Goal: Task Accomplishment & Management: Complete application form

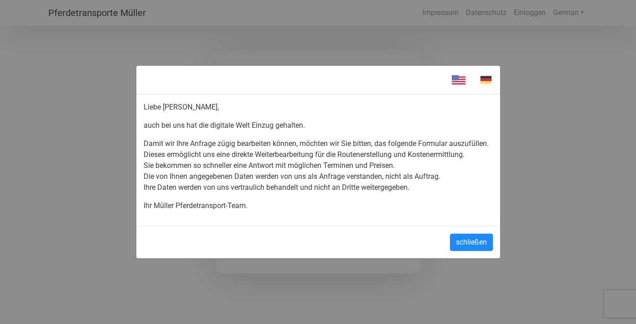
click at [253, 140] on p "Damit wir Ihre Anfrage zügig bearbeiten können, möchten wir Sie bitten, das fol…" at bounding box center [318, 165] width 349 height 55
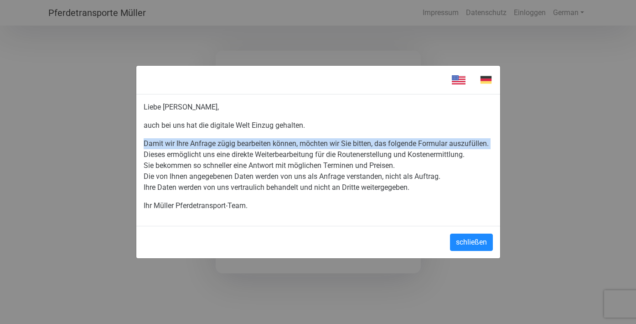
click at [253, 159] on p "Damit wir Ihre Anfrage zügig bearbeiten können, möchten wir Sie bitten, das fol…" at bounding box center [318, 165] width 349 height 55
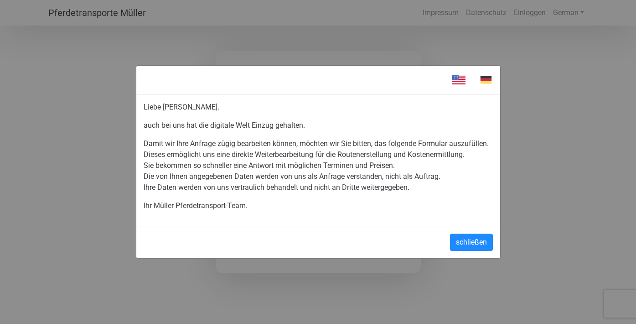
click at [253, 159] on p "Damit wir Ihre Anfrage zügig bearbeiten können, möchten wir Sie bitten, das fol…" at bounding box center [318, 165] width 349 height 55
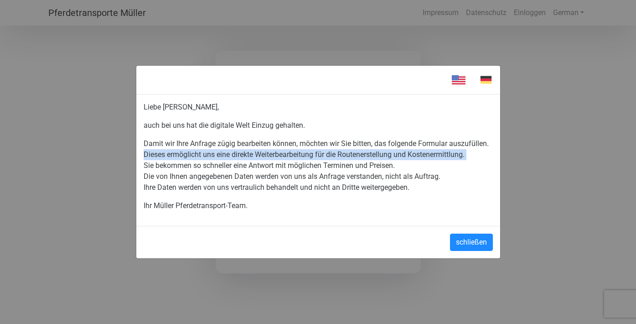
click at [253, 173] on p "Damit wir Ihre Anfrage zügig bearbeiten können, möchten wir Sie bitten, das fol…" at bounding box center [318, 165] width 349 height 55
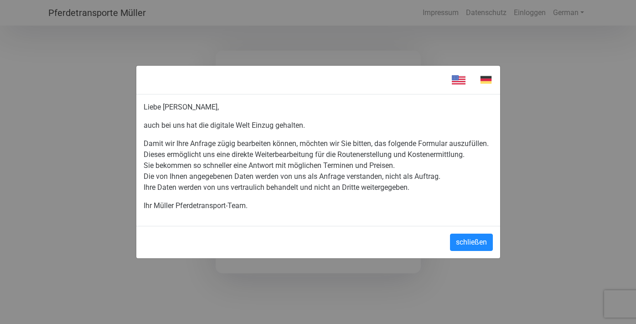
click at [253, 173] on p "Damit wir Ihre Anfrage zügig bearbeiten können, möchten wir Sie bitten, das fol…" at bounding box center [318, 165] width 349 height 55
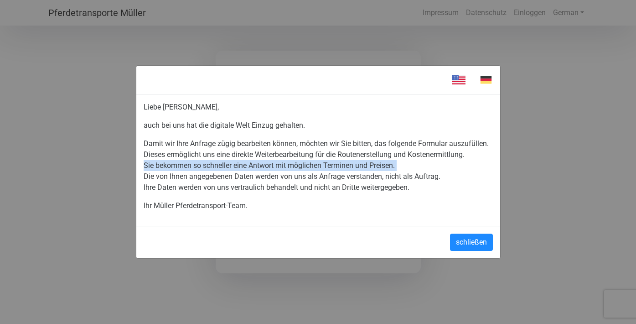
click at [253, 173] on p "Damit wir Ihre Anfrage zügig bearbeiten können, möchten wir Sie bitten, das fol…" at bounding box center [318, 165] width 349 height 55
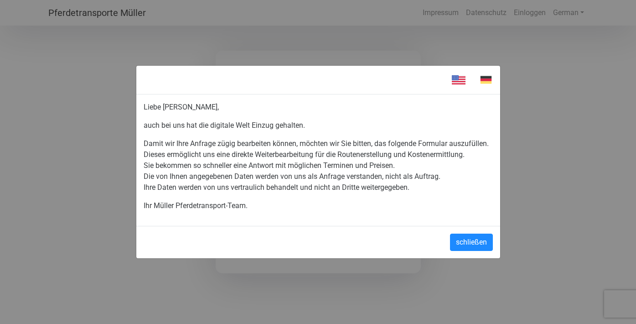
click at [256, 182] on p "Damit wir Ihre Anfrage zügig bearbeiten können, möchten wir Sie bitten, das fol…" at bounding box center [318, 165] width 349 height 55
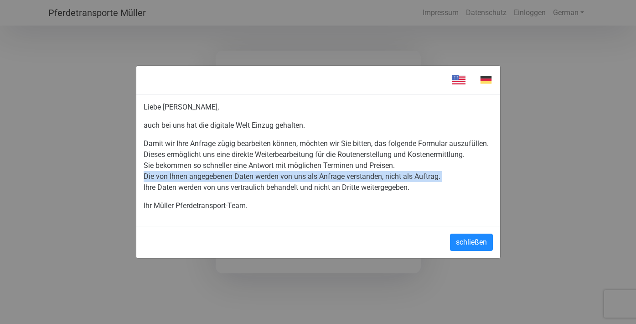
click at [258, 193] on p "Damit wir Ihre Anfrage zügig bearbeiten können, möchten wir Sie bitten, das fol…" at bounding box center [318, 165] width 349 height 55
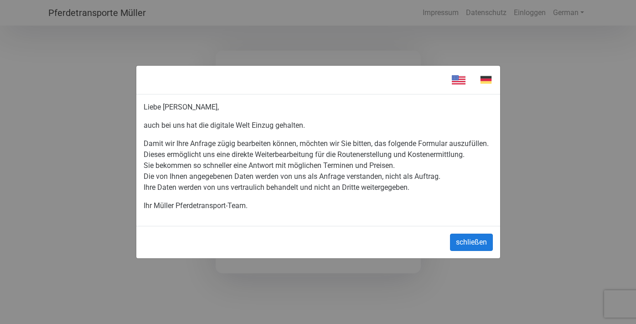
click at [462, 249] on button "schließen" at bounding box center [471, 241] width 43 height 17
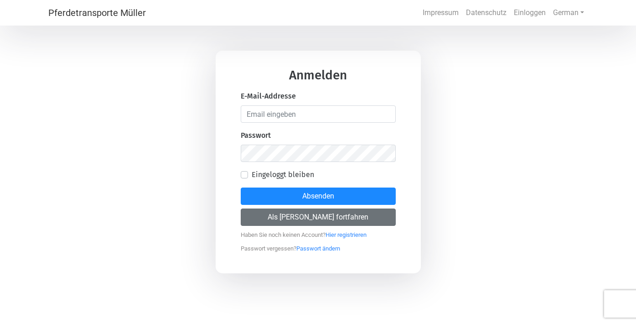
click at [277, 219] on button "Als [PERSON_NAME] fortfahren" at bounding box center [318, 216] width 155 height 17
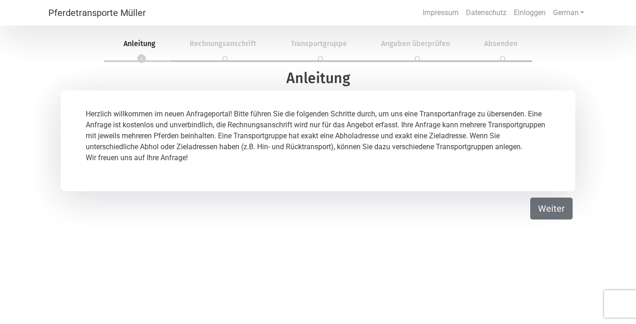
click at [547, 219] on button "Weiter" at bounding box center [551, 208] width 42 height 22
select select "DE"
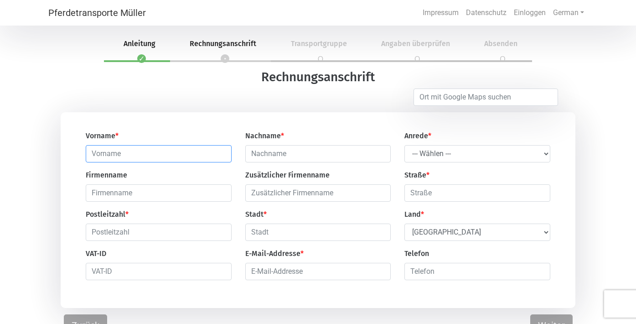
type input "D"
type input "B"
type input "[PERSON_NAME]"
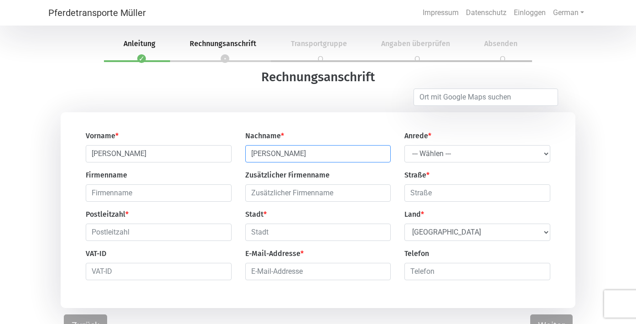
type input "[PERSON_NAME]"
select select "Ms."
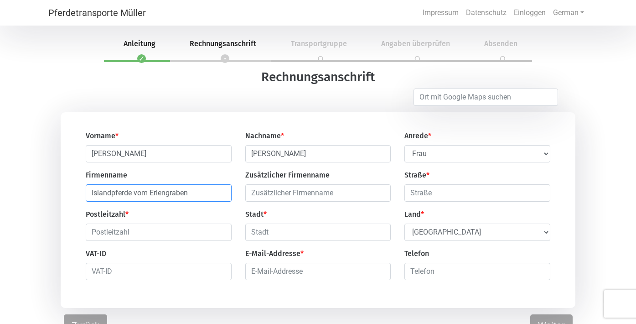
type input "Islandpferde vom Erlengraben"
type input "86554"
type input "Pöttmes"
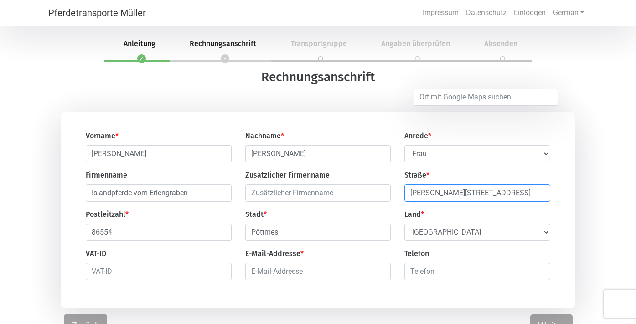
type input "[PERSON_NAME][STREET_ADDRESS]"
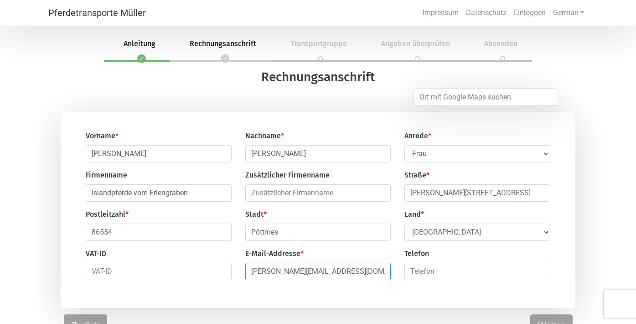
type input "[PERSON_NAME][EMAIL_ADDRESS][DOMAIN_NAME]"
click at [431, 266] on input "number" at bounding box center [477, 271] width 146 height 17
type input "015752225514"
click at [370, 299] on div "Vorname * [PERSON_NAME] Nachname * [PERSON_NAME] Anrede * --- Wählen --- [PERSO…" at bounding box center [318, 210] width 515 height 196
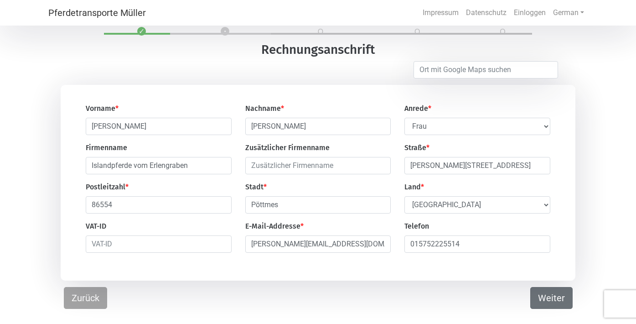
scroll to position [27, 0]
click at [557, 293] on button "Weiter" at bounding box center [551, 298] width 42 height 22
select select "DE"
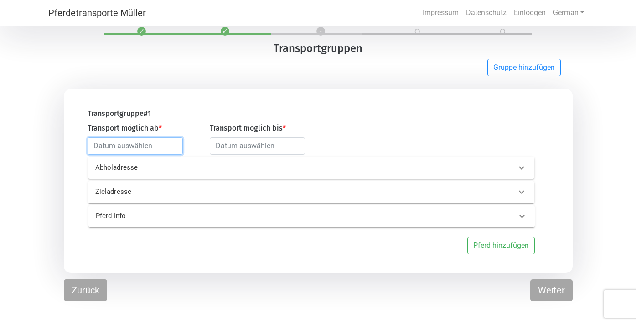
click at [145, 138] on input "text" at bounding box center [135, 145] width 95 height 17
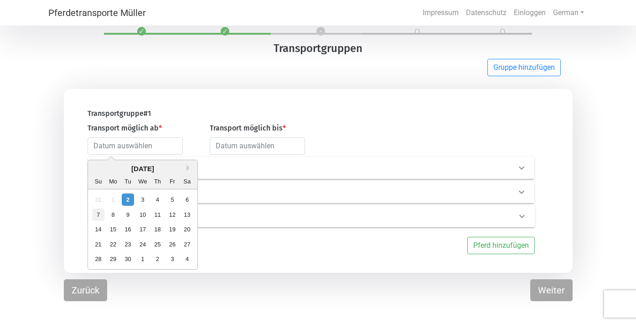
click at [99, 213] on div "7" at bounding box center [98, 214] width 12 height 12
type input "[DATE]"
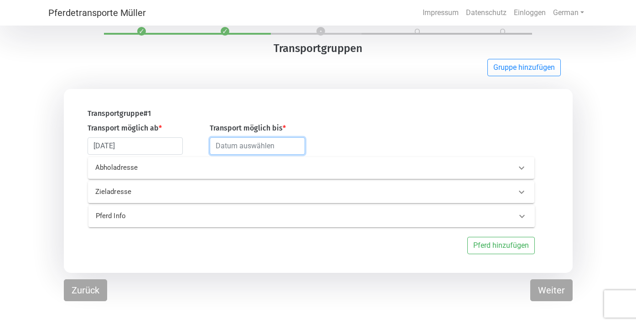
click at [264, 146] on input "text" at bounding box center [257, 145] width 95 height 17
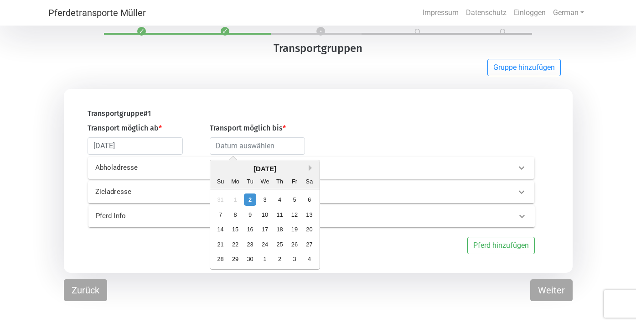
click at [310, 165] on button "Next Month" at bounding box center [312, 168] width 6 height 6
click at [264, 199] on div "1" at bounding box center [264, 199] width 12 height 12
type input "[DATE]"
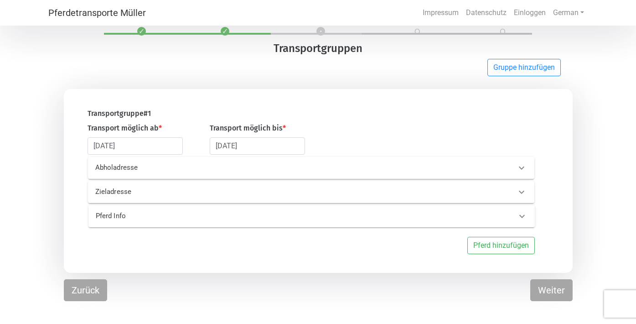
click at [217, 169] on p "Abholadresse" at bounding box center [192, 167] width 194 height 10
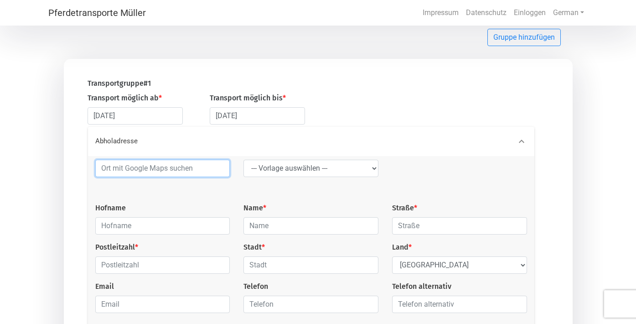
scroll to position [60, 0]
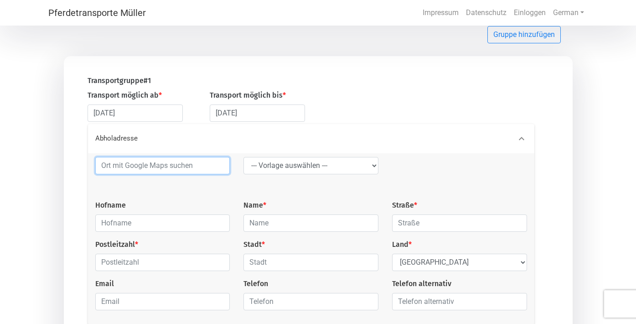
click at [173, 165] on input at bounding box center [162, 165] width 135 height 17
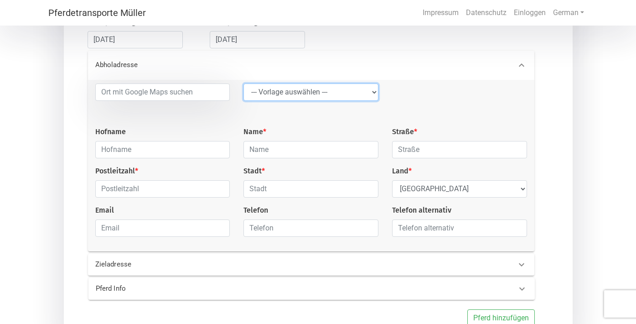
scroll to position [135, 0]
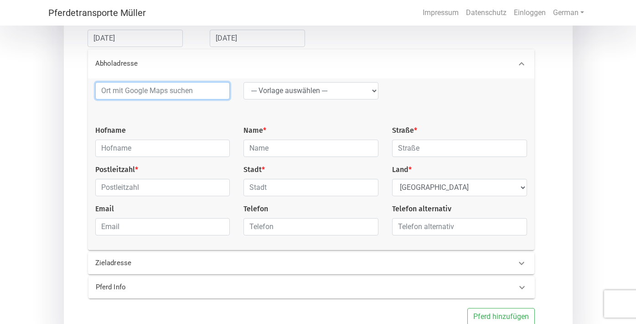
click at [151, 97] on input at bounding box center [162, 90] width 135 height 17
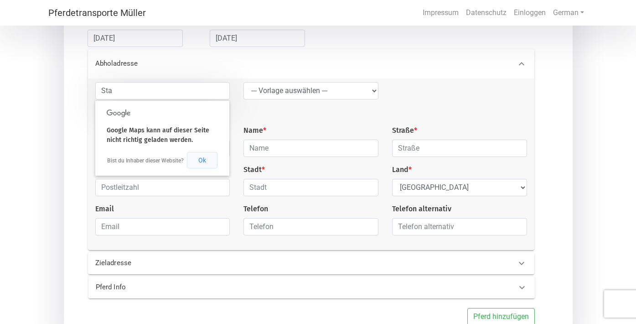
click at [200, 155] on button "Ok" at bounding box center [202, 160] width 31 height 16
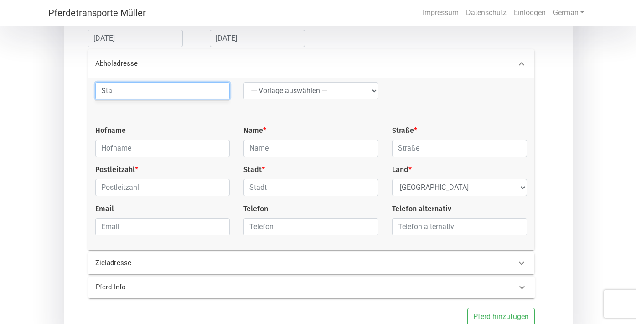
click at [145, 83] on input "Sta" at bounding box center [162, 90] width 135 height 17
click at [147, 93] on input "Sta" at bounding box center [162, 90] width 135 height 17
type input "S"
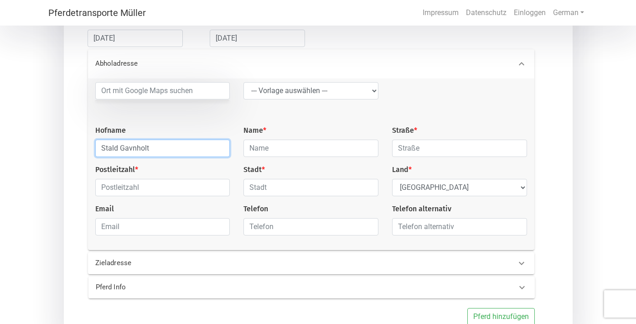
type input "Stald Gavnholt"
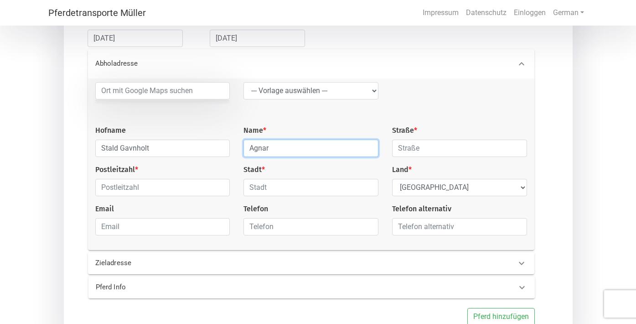
type input "Agnar"
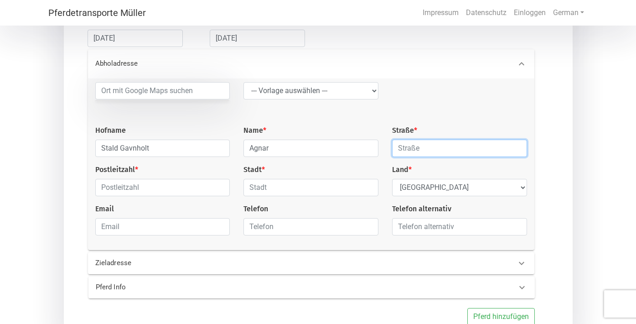
paste input "[STREET_ADDRESS]"
type input "[STREET_ADDRESS]"
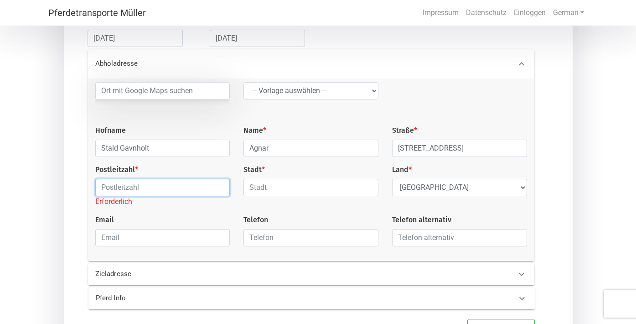
paste input "8600"
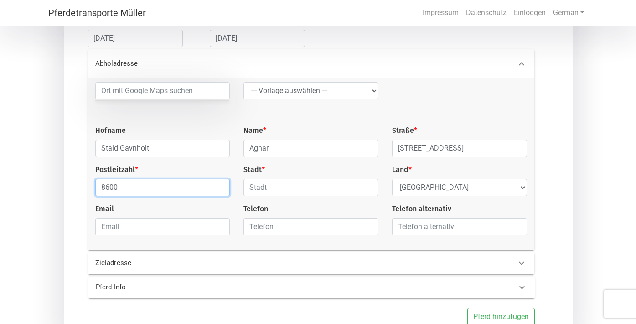
type input "8600"
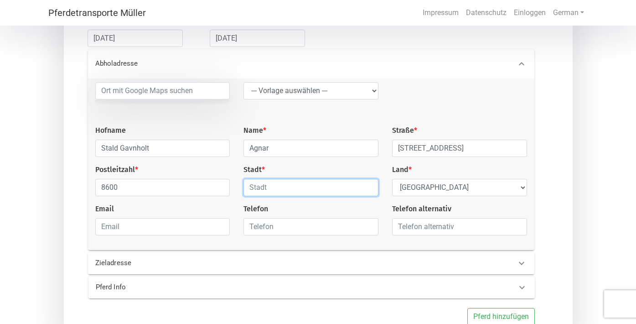
paste input "[GEOGRAPHIC_DATA]"
type input "[GEOGRAPHIC_DATA]"
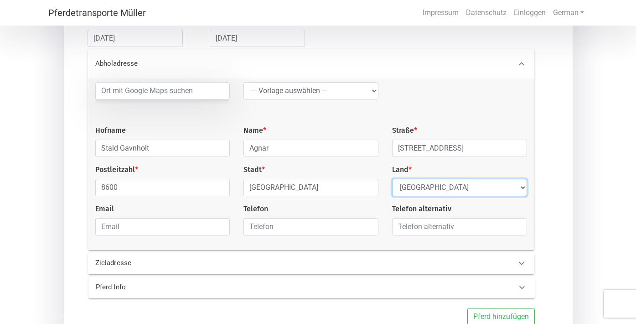
click at [406, 188] on select "Select Country [GEOGRAPHIC_DATA] [GEOGRAPHIC_DATA] [GEOGRAPHIC_DATA] [GEOGRAPHI…" at bounding box center [459, 187] width 135 height 17
select select "DK"
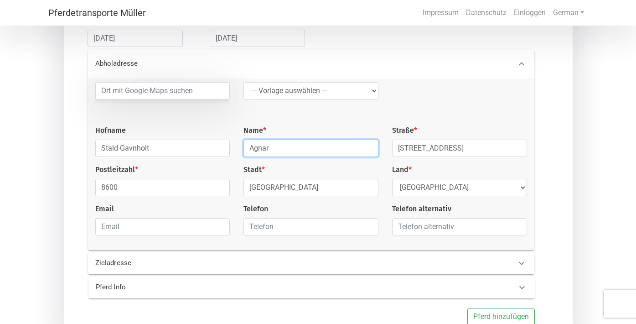
click at [343, 145] on input "Agnar" at bounding box center [310, 147] width 135 height 17
type input "A"
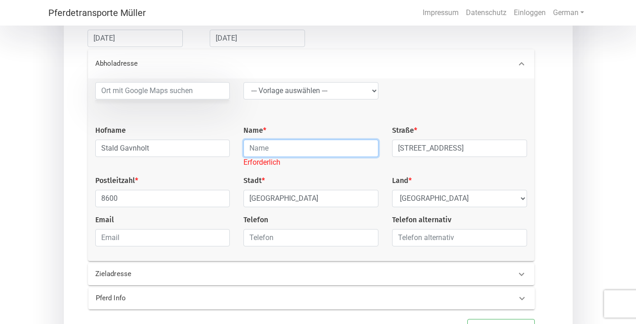
paste input "[PERSON_NAME]"
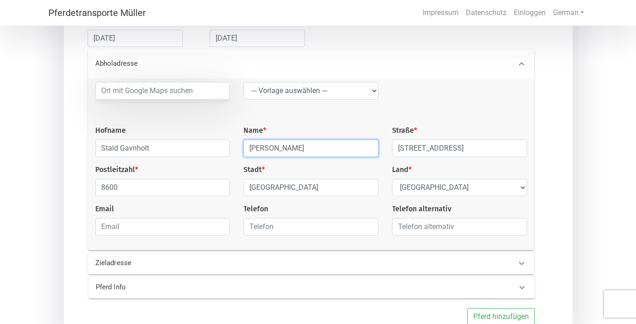
type input "[PERSON_NAME]"
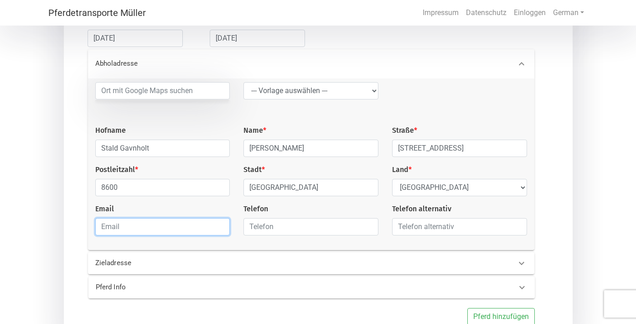
click at [180, 228] on input "email" at bounding box center [162, 226] width 135 height 17
paste input "[EMAIL_ADDRESS][DOMAIN_NAME]"
type input "[EMAIL_ADDRESS][DOMAIN_NAME]"
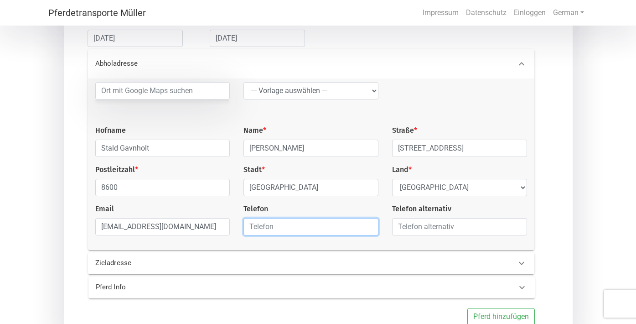
paste input "tel:[PHONE_NUMBER]"
click at [260, 229] on input "tel:[PHONE_NUMBER]" at bounding box center [310, 226] width 135 height 17
type input "004551303492"
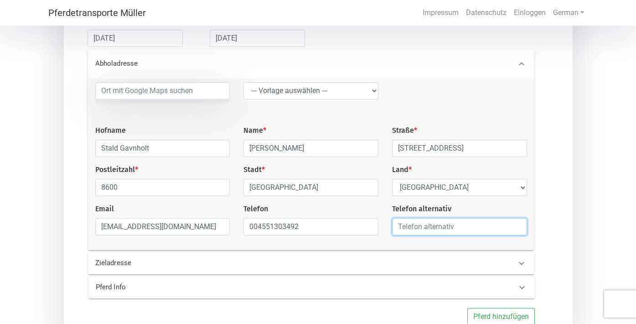
paste input "tel:[PHONE_NUMBER]"
click at [408, 228] on input "tel:[PHONE_NUMBER]" at bounding box center [459, 226] width 135 height 17
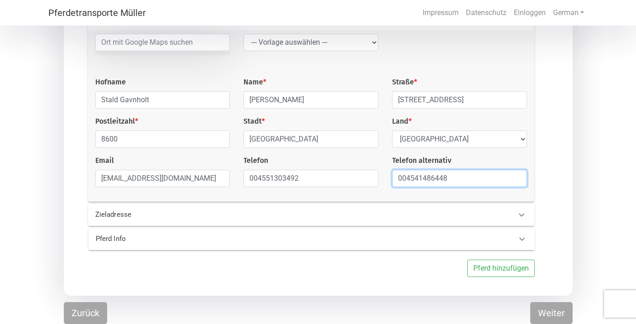
scroll to position [186, 0]
type input "004541486448"
click at [459, 204] on div "Zieladresse" at bounding box center [311, 215] width 446 height 22
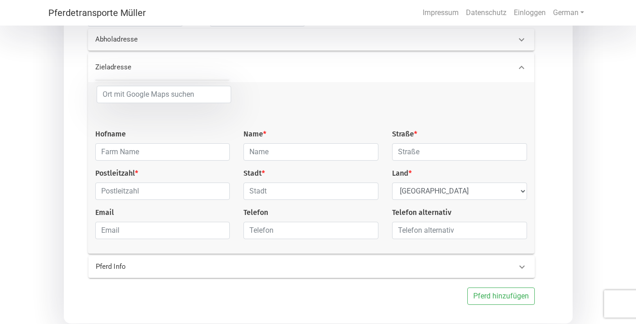
scroll to position [144, 0]
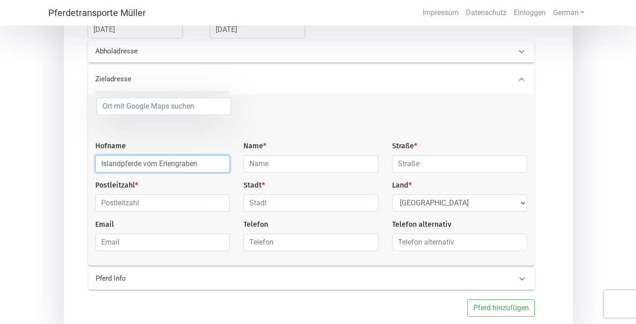
type input "Islandpferde vom Erlengraben"
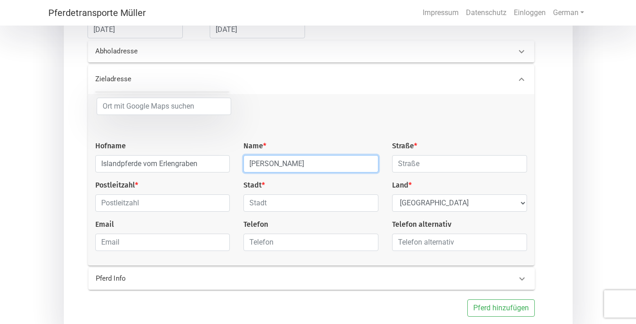
type input "[PERSON_NAME]"
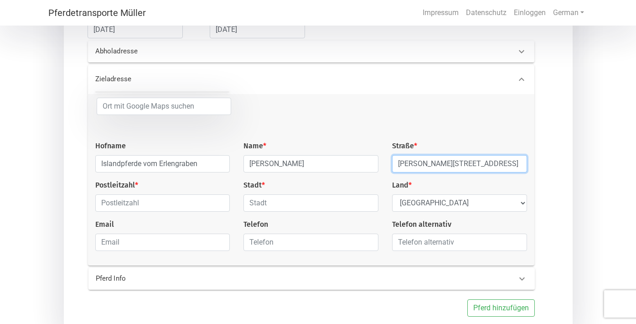
type input "[PERSON_NAME][STREET_ADDRESS]"
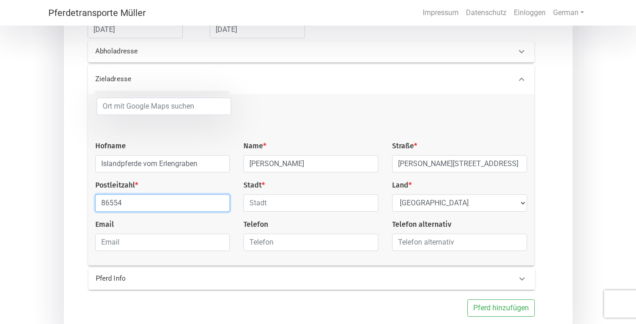
type input "86554"
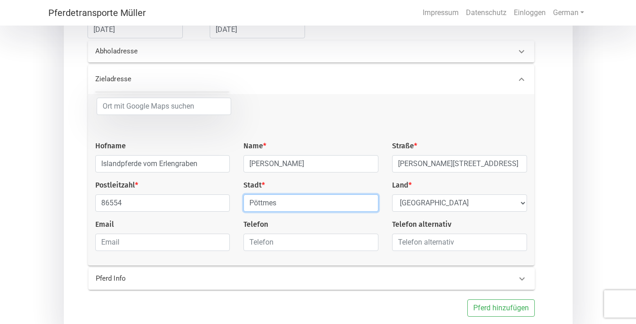
type input "Pöttmes"
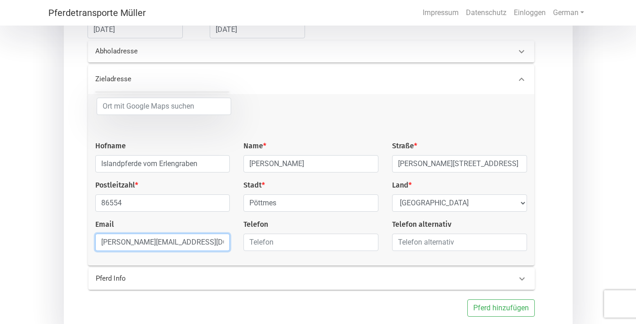
type input "[PERSON_NAME][EMAIL_ADDRESS][DOMAIN_NAME]"
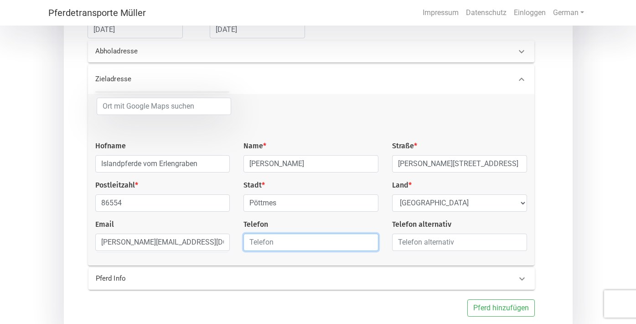
type input "9"
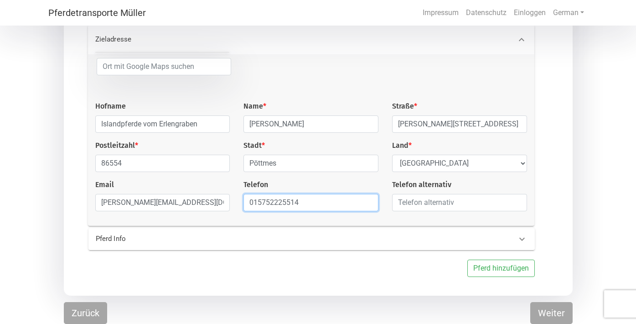
type input "015752225514"
click at [406, 251] on div "Pferd Info Geschlecht --- Wählen --- [PERSON_NAME] [PERSON_NAME] [PERSON_NAME] …" at bounding box center [313, 251] width 480 height 51
click at [406, 241] on div "Pferd Info" at bounding box center [296, 238] width 415 height 10
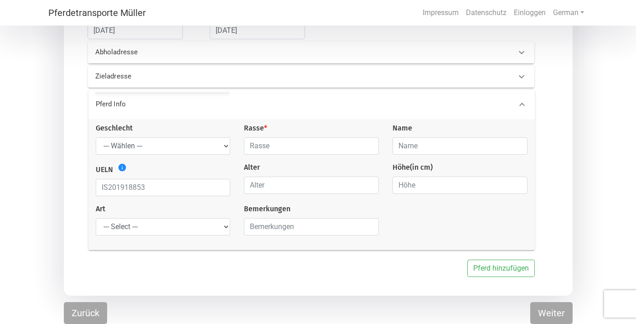
scroll to position [145, 0]
select select "mare"
click at [296, 146] on input "text" at bounding box center [311, 145] width 135 height 17
type input "Islandpferd"
click at [133, 185] on input "text" at bounding box center [163, 187] width 135 height 17
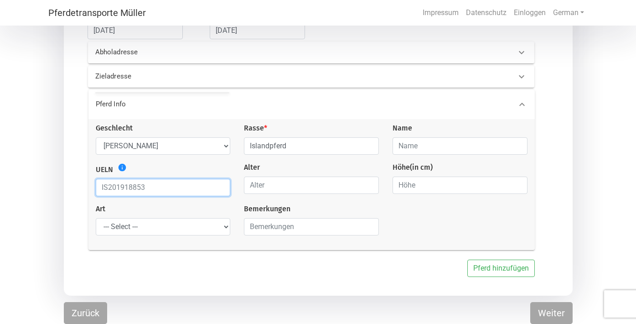
paste input "IS2014286910"
type input "IS2014286910"
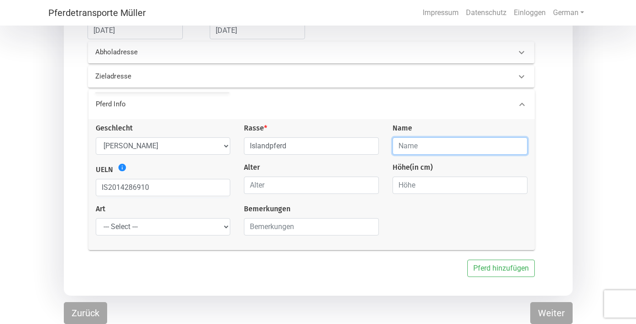
click at [419, 143] on input "text" at bounding box center [459, 145] width 135 height 17
type input "[PERSON_NAME] fra Feti"
click at [161, 235] on div "Geschlecht --- Wählen --- [PERSON_NAME] [PERSON_NAME] [PERSON_NAME] Rasse * Isl…" at bounding box center [311, 183] width 445 height 120
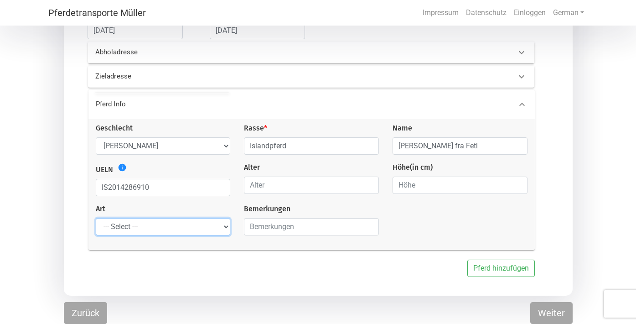
select select "saddle_horse"
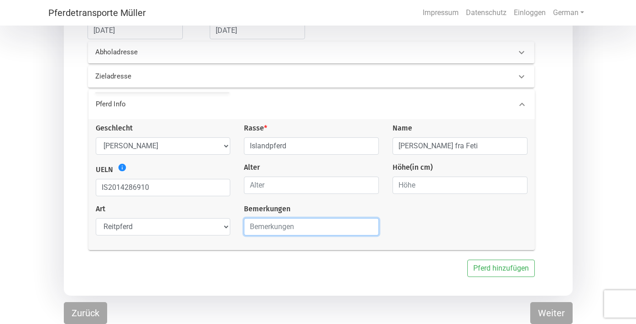
click at [306, 224] on input "text" at bounding box center [311, 226] width 135 height 17
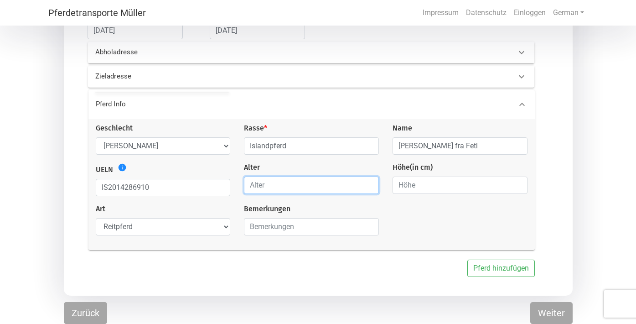
click at [313, 188] on input "number" at bounding box center [311, 184] width 135 height 17
type input "11"
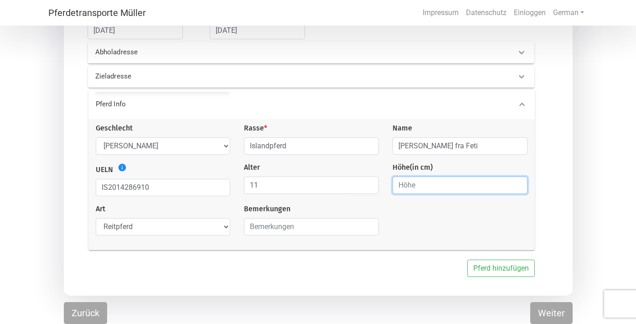
click at [457, 191] on input "number" at bounding box center [459, 184] width 135 height 17
type input "137"
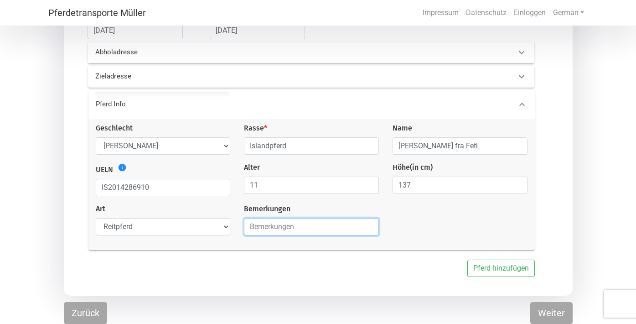
click at [261, 224] on input "text" at bounding box center [311, 226] width 135 height 17
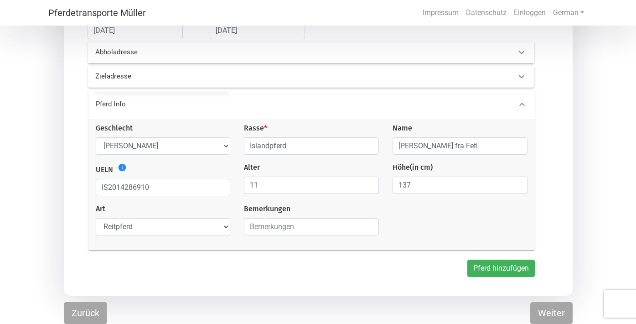
click at [475, 269] on button "Pferd hinzufügen" at bounding box center [500, 267] width 67 height 17
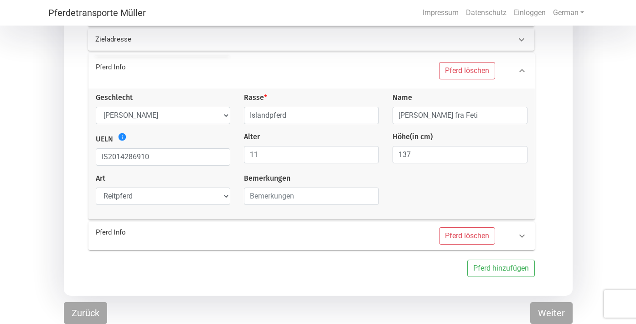
scroll to position [182, 0]
click at [522, 236] on icon at bounding box center [521, 235] width 5 height 3
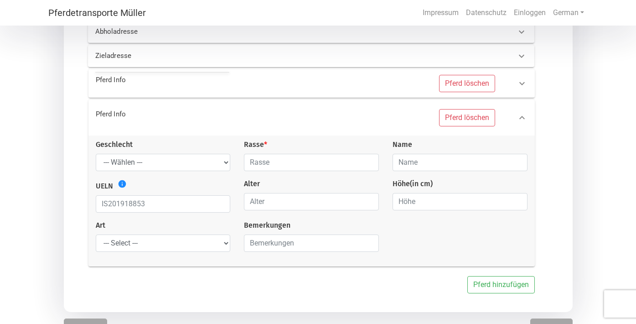
scroll to position [163, 0]
select select "stallion"
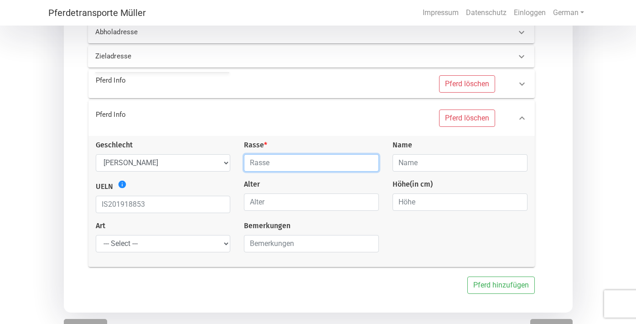
click at [295, 169] on input "text" at bounding box center [311, 162] width 135 height 17
type input "Islandpferd"
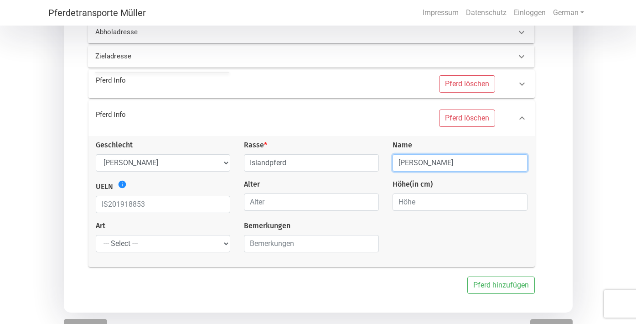
type input "[PERSON_NAME]"
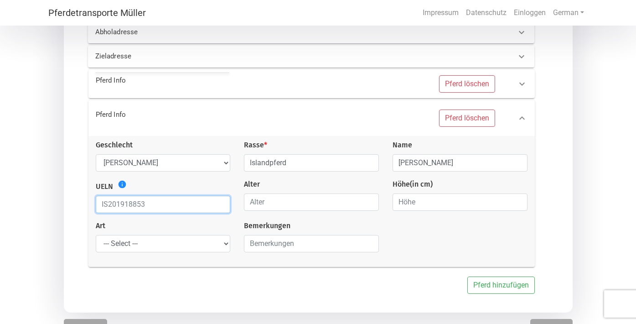
click at [161, 205] on input "text" at bounding box center [163, 204] width 135 height 17
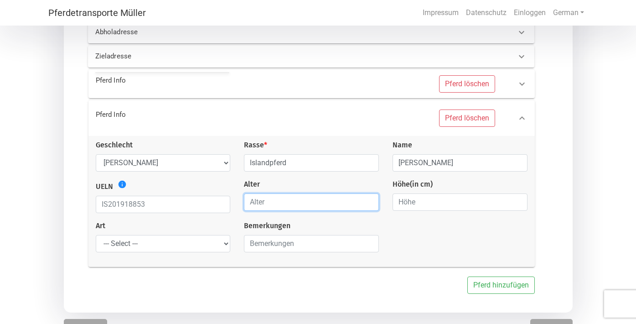
click at [268, 205] on input "number" at bounding box center [311, 201] width 135 height 17
type input "3"
type input "40"
click at [402, 212] on div "Höhe (in cm)" at bounding box center [460, 196] width 149 height 34
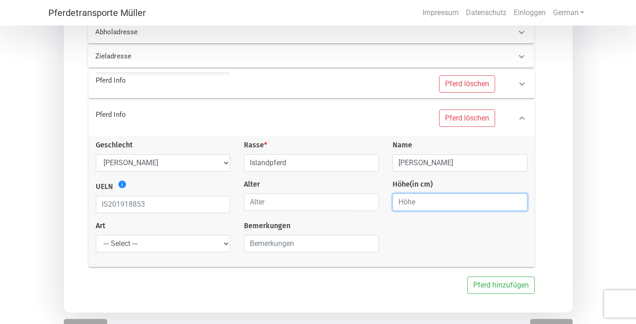
click at [409, 205] on input "number" at bounding box center [459, 201] width 135 height 17
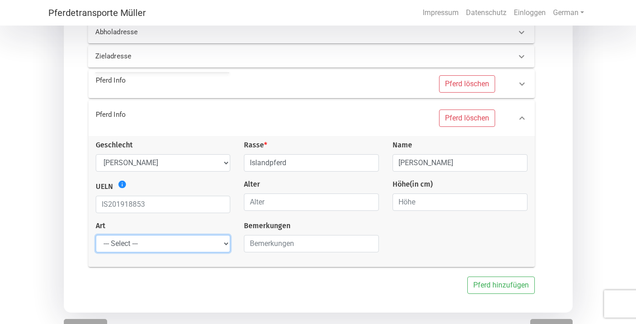
select select "foal"
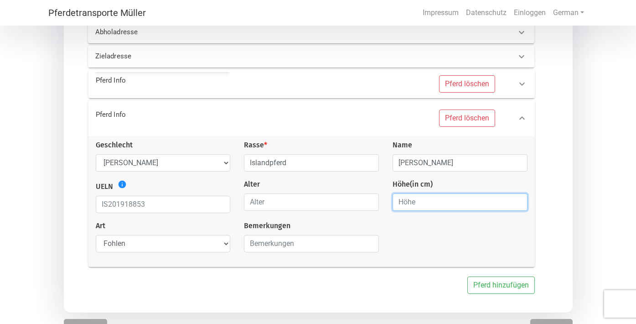
click at [462, 205] on input "number" at bounding box center [459, 201] width 135 height 17
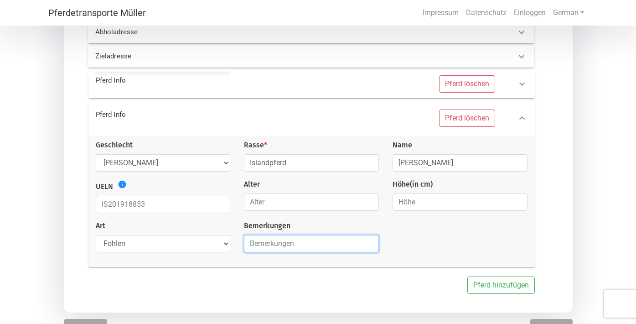
click at [276, 247] on input "text" at bounding box center [311, 243] width 135 height 17
type input "Hat wie am Telefonbesprochen noch keinen Pass und keinen Chip ist [PERSON_NAME]…"
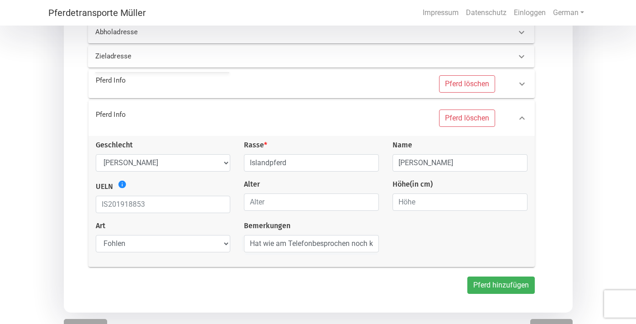
click at [496, 292] on button "Pferd hinzufügen" at bounding box center [500, 284] width 67 height 17
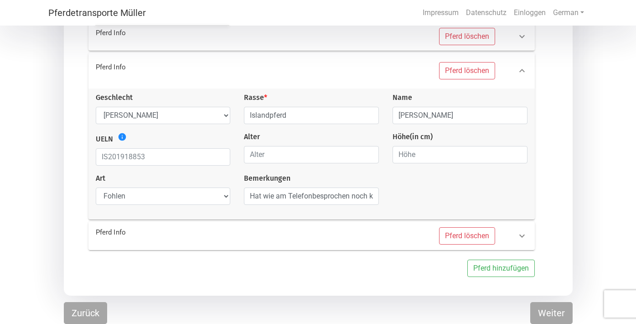
scroll to position [212, 0]
click at [198, 237] on div "Pferd Info" at bounding box center [192, 235] width 207 height 17
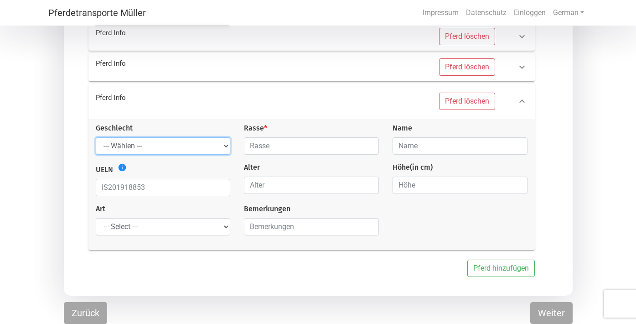
select select "stallion"
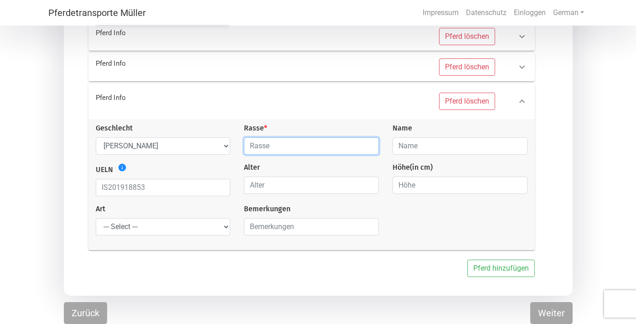
click at [289, 138] on input "text" at bounding box center [311, 145] width 135 height 17
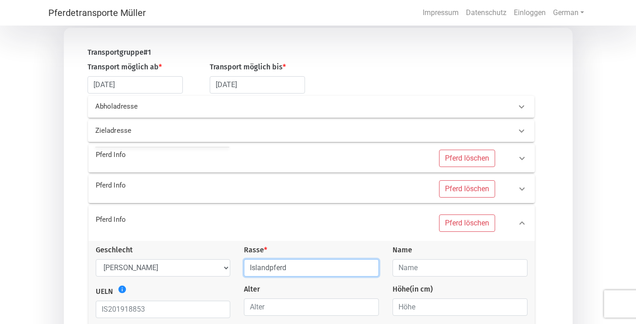
scroll to position [86, 0]
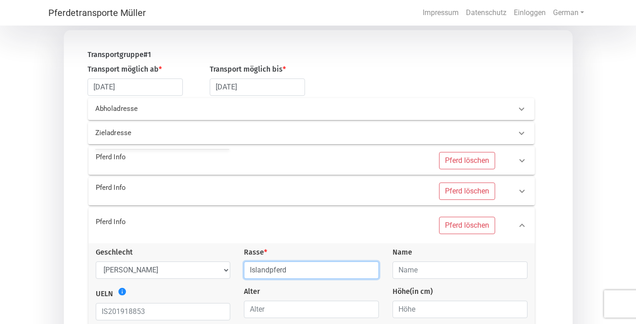
type input "Islandpferd"
click at [379, 196] on div "Pferd löschen" at bounding box center [399, 190] width 207 height 17
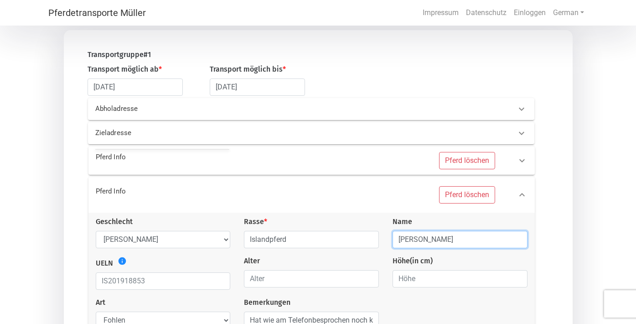
click at [480, 240] on input "[PERSON_NAME]" at bounding box center [459, 239] width 135 height 17
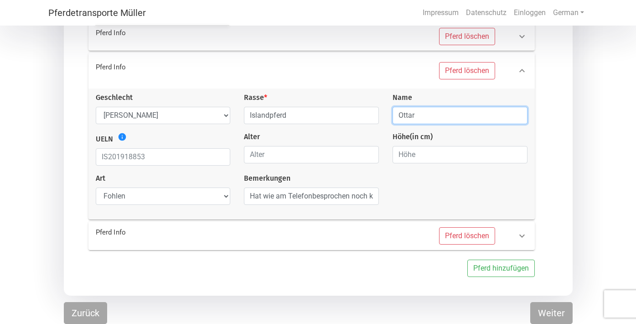
scroll to position [212, 0]
type input "Ottar"
click at [393, 227] on div "Pferd löschen" at bounding box center [399, 235] width 207 height 17
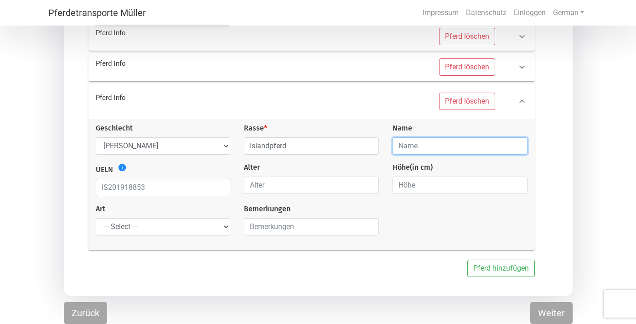
click at [409, 143] on input "text" at bounding box center [459, 145] width 135 height 17
type input "[PERSON_NAME]"
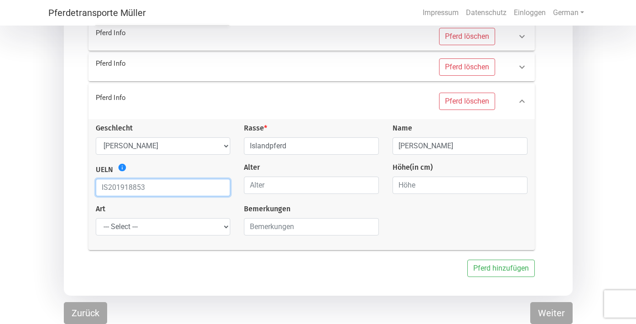
click at [138, 183] on input "text" at bounding box center [163, 187] width 135 height 17
paste input "DK2024100782"
type input "DK2024100782"
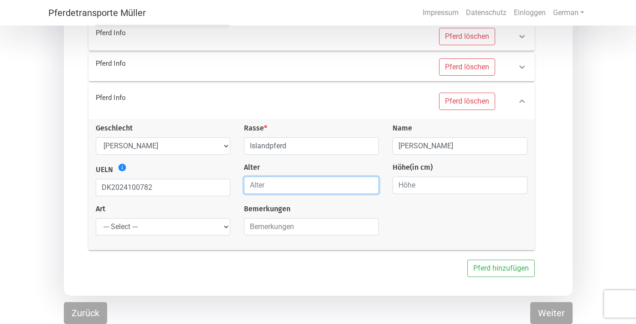
click at [272, 192] on input "number" at bounding box center [311, 184] width 135 height 17
type input "1"
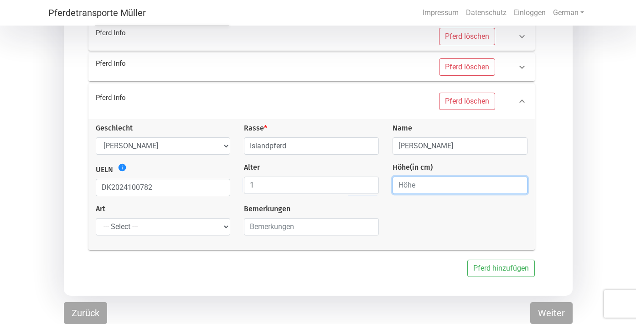
click at [413, 189] on input "number" at bounding box center [459, 184] width 135 height 17
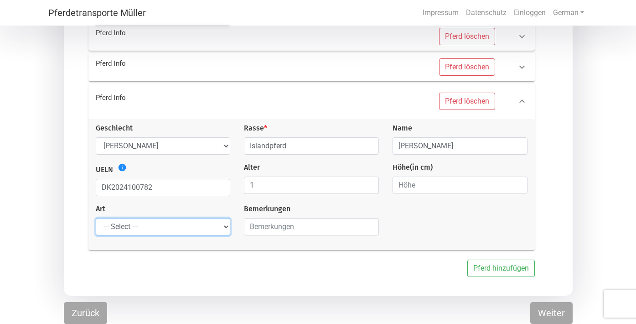
select select "raw_horse"
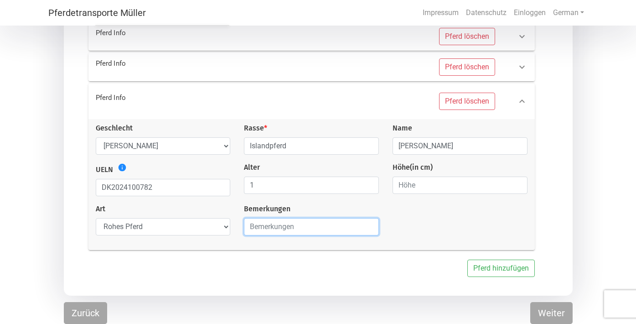
click at [320, 221] on input "text" at bounding box center [311, 226] width 135 height 17
type input "[PERSON_NAME] hat natürlich einen Pass und einen Chip."
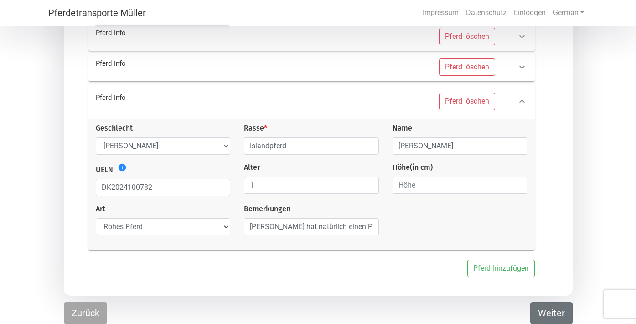
click at [536, 307] on button "Weiter" at bounding box center [551, 313] width 42 height 22
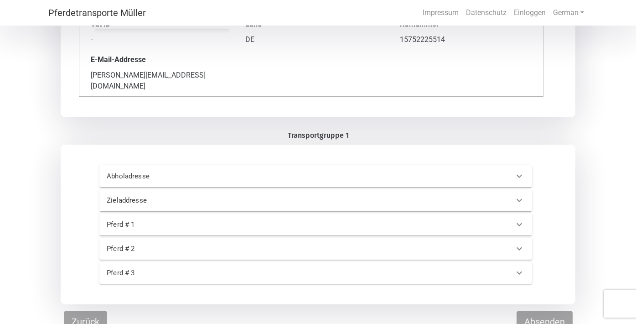
scroll to position [205, 0]
click at [543, 313] on button "Absenden" at bounding box center [544, 322] width 56 height 22
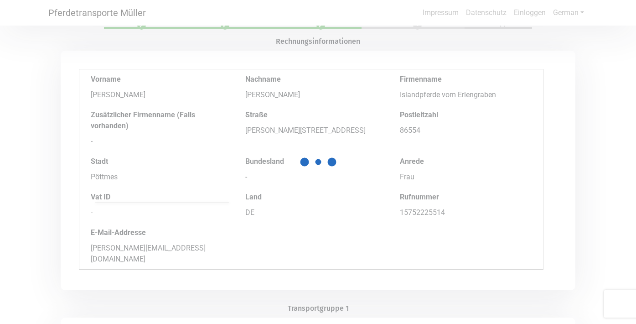
scroll to position [-2, 0]
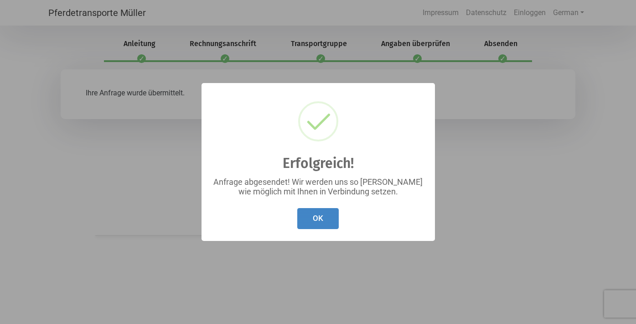
click at [318, 227] on button "OK" at bounding box center [317, 218] width 41 height 21
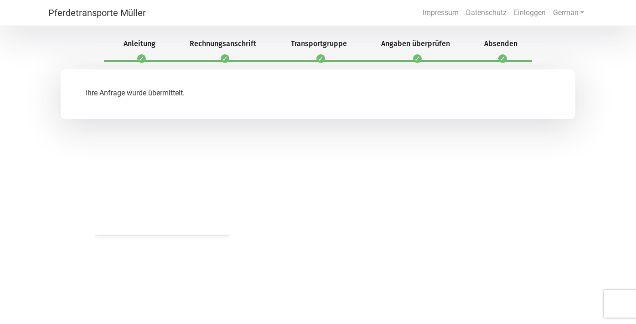
scroll to position [0, 0]
